Goal: Navigation & Orientation: Find specific page/section

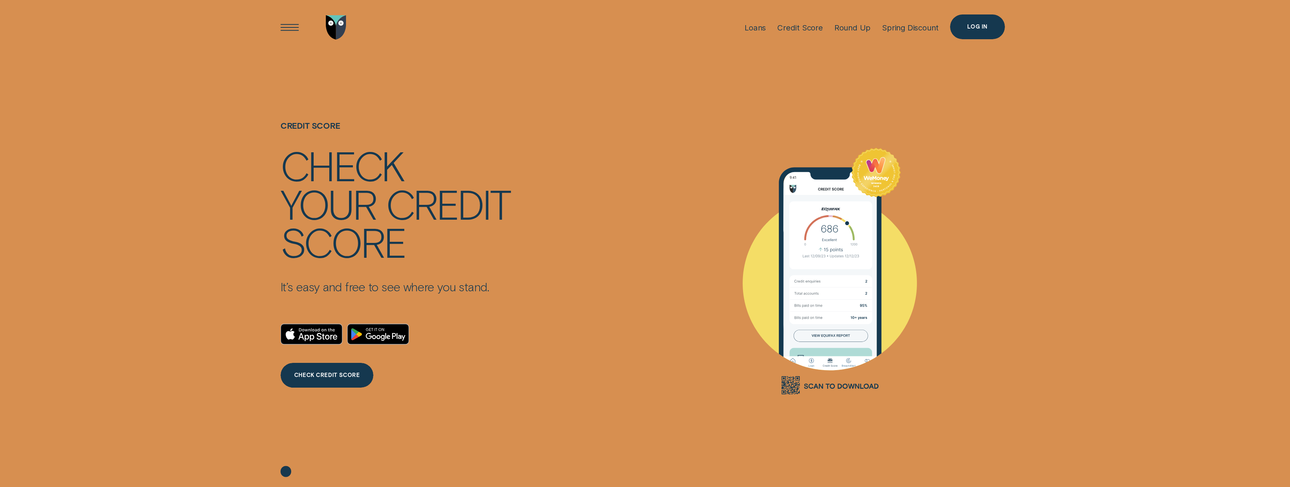
click at [973, 25] on div "Log in" at bounding box center [977, 26] width 20 height 5
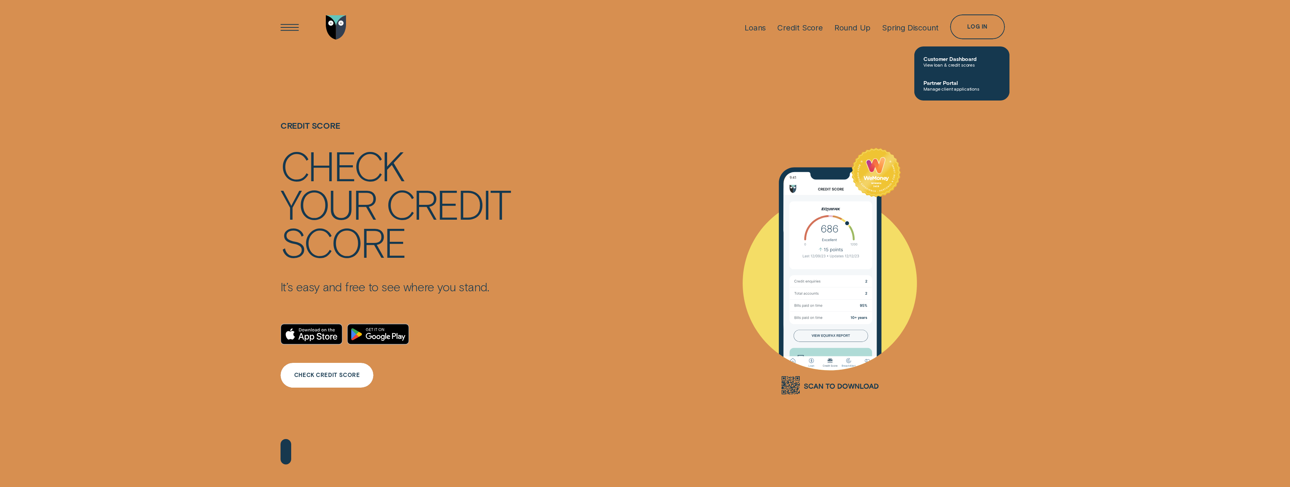
click at [333, 376] on div "CHECK CREDIT SCORE" at bounding box center [326, 375] width 65 height 5
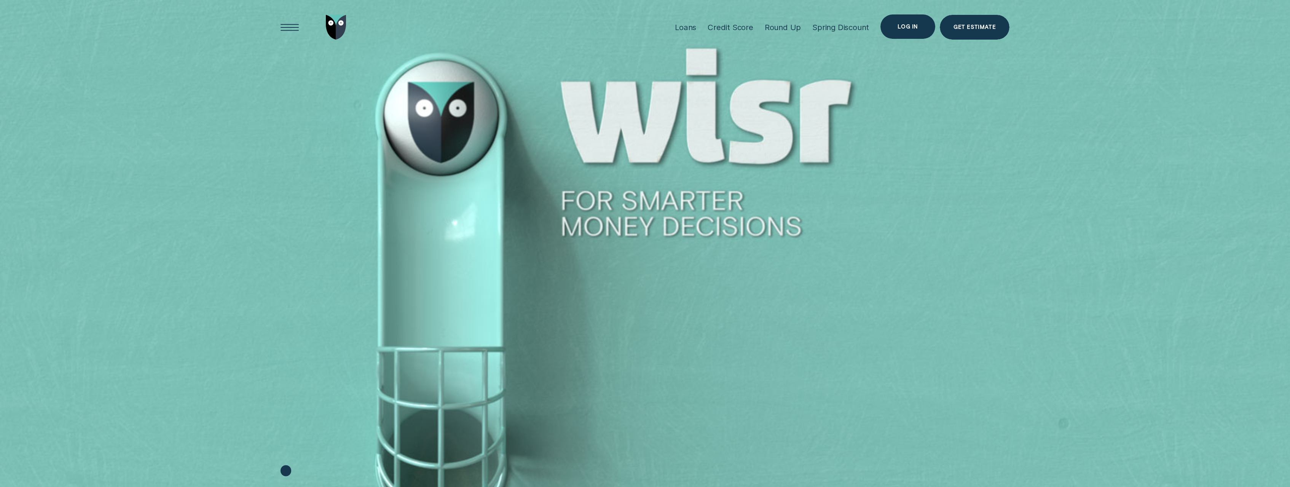
click at [907, 28] on div "Log in" at bounding box center [908, 26] width 20 height 5
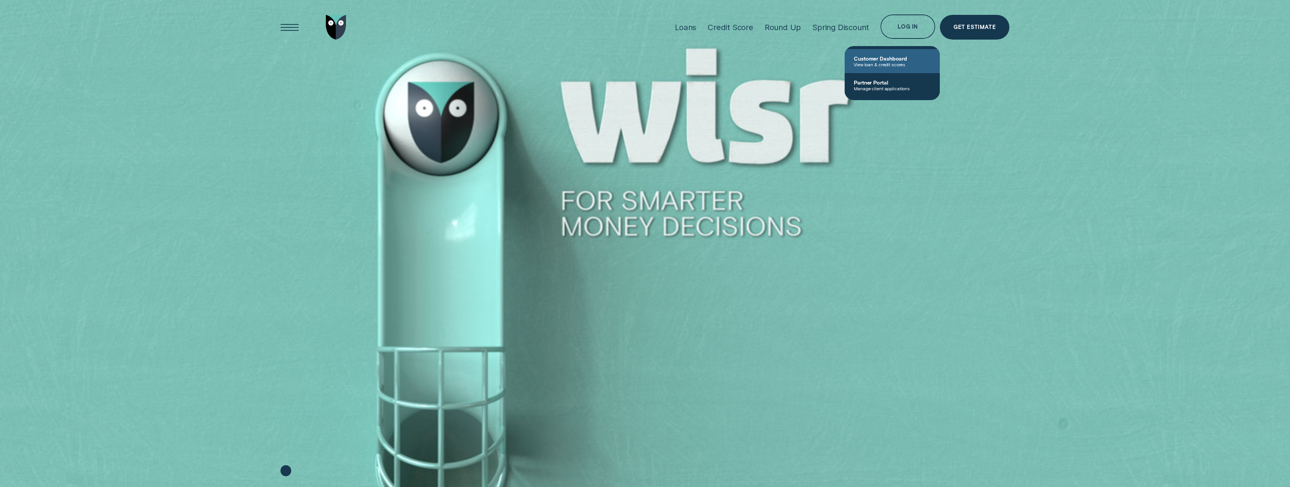
click at [865, 60] on span "Customer Dashboard" at bounding box center [892, 58] width 77 height 6
